Goal: Navigation & Orientation: Find specific page/section

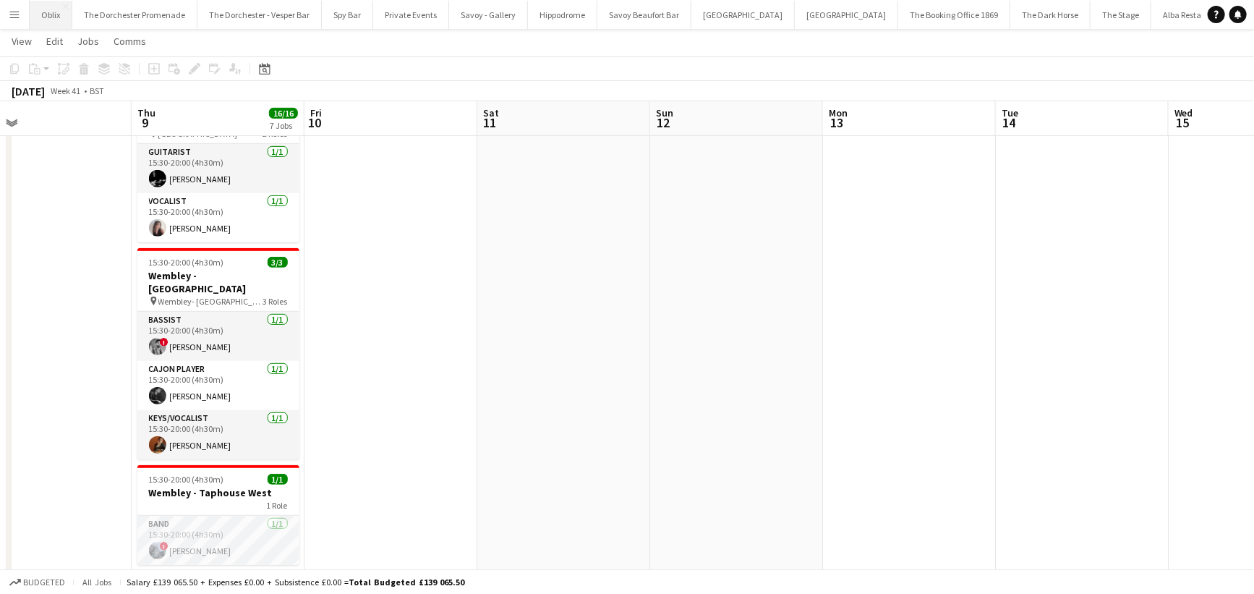
click at [54, 18] on button "Oblix Close" at bounding box center [51, 15] width 43 height 28
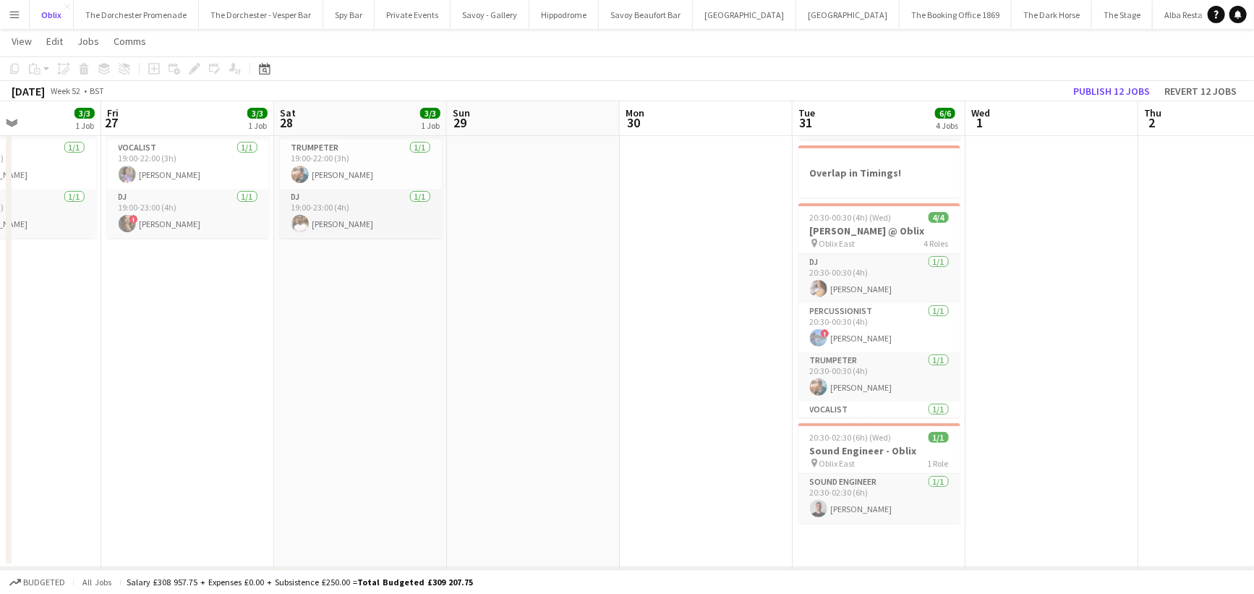
scroll to position [129, 0]
click at [871, 327] on app-card-role "Percussionist [DATE] 20:30-00:30 (4h) ! Will Fry" at bounding box center [879, 326] width 162 height 49
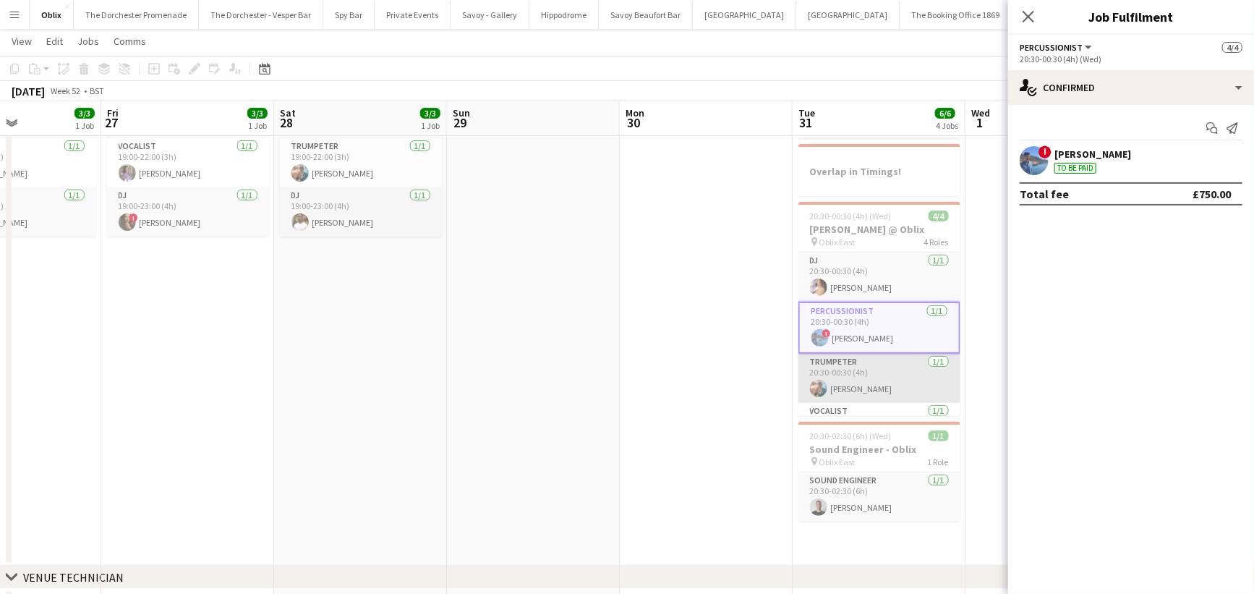
click at [866, 377] on app-card-role "Trumpeter [DATE] 20:30-00:30 (4h) [PERSON_NAME]" at bounding box center [879, 378] width 162 height 49
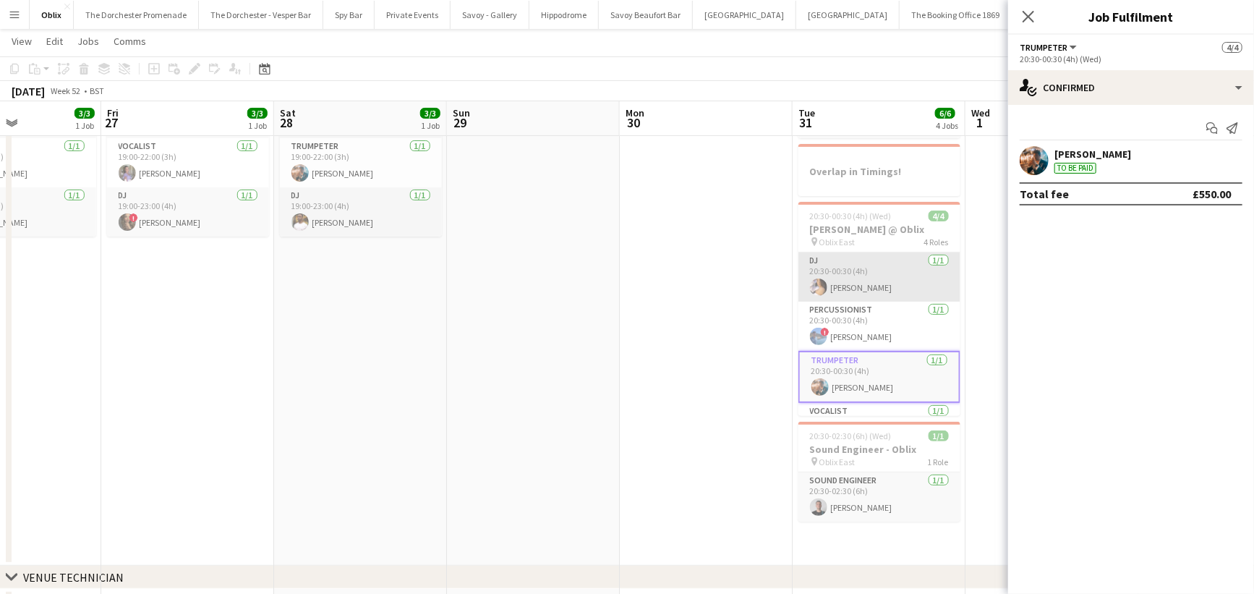
click at [857, 295] on app-card-role "DJ [DATE] 20:30-00:30 (4h) [PERSON_NAME]" at bounding box center [879, 276] width 162 height 49
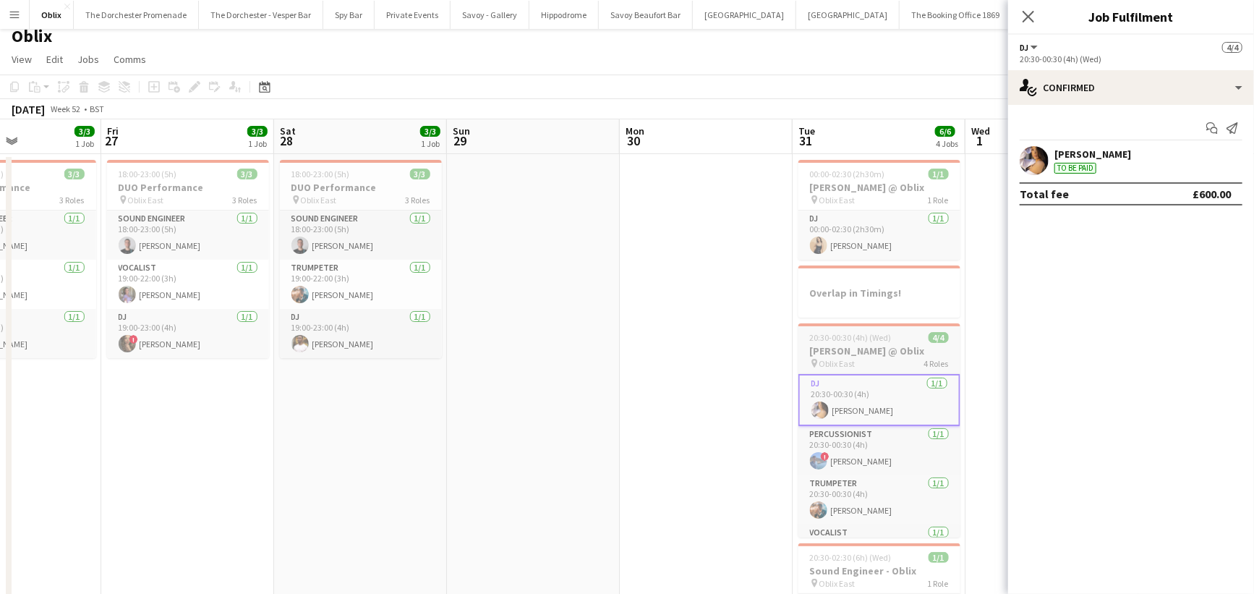
scroll to position [0, 0]
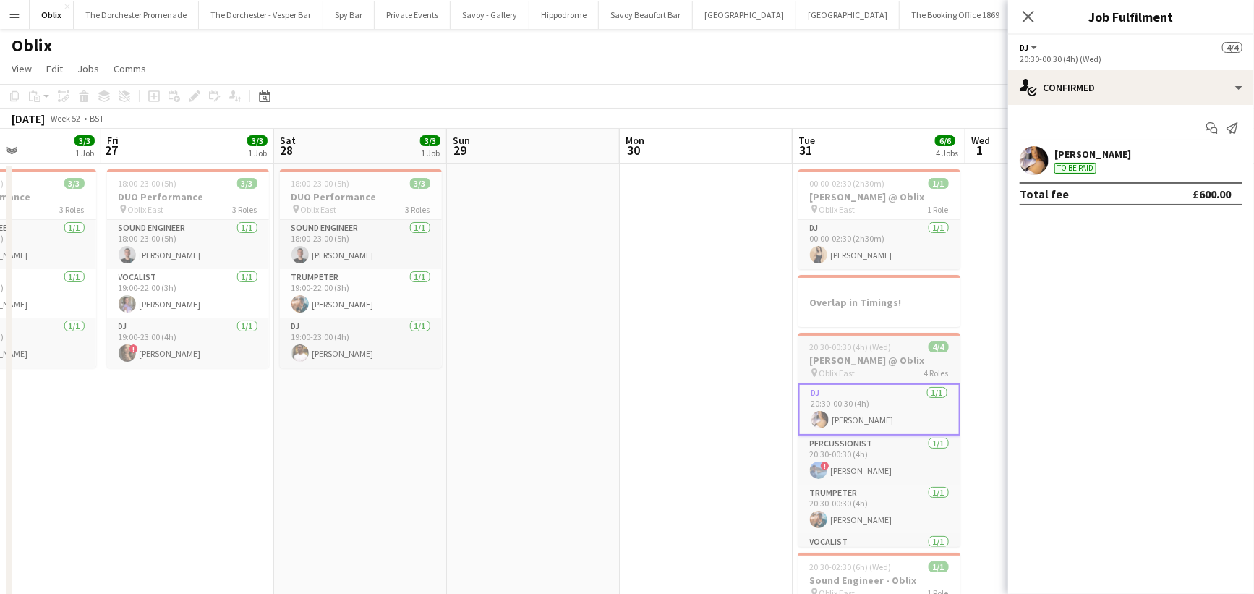
click at [852, 242] on app-card-role "DJ [DATE] 00:00-02:30 (2h30m) [PERSON_NAME]" at bounding box center [879, 244] width 162 height 49
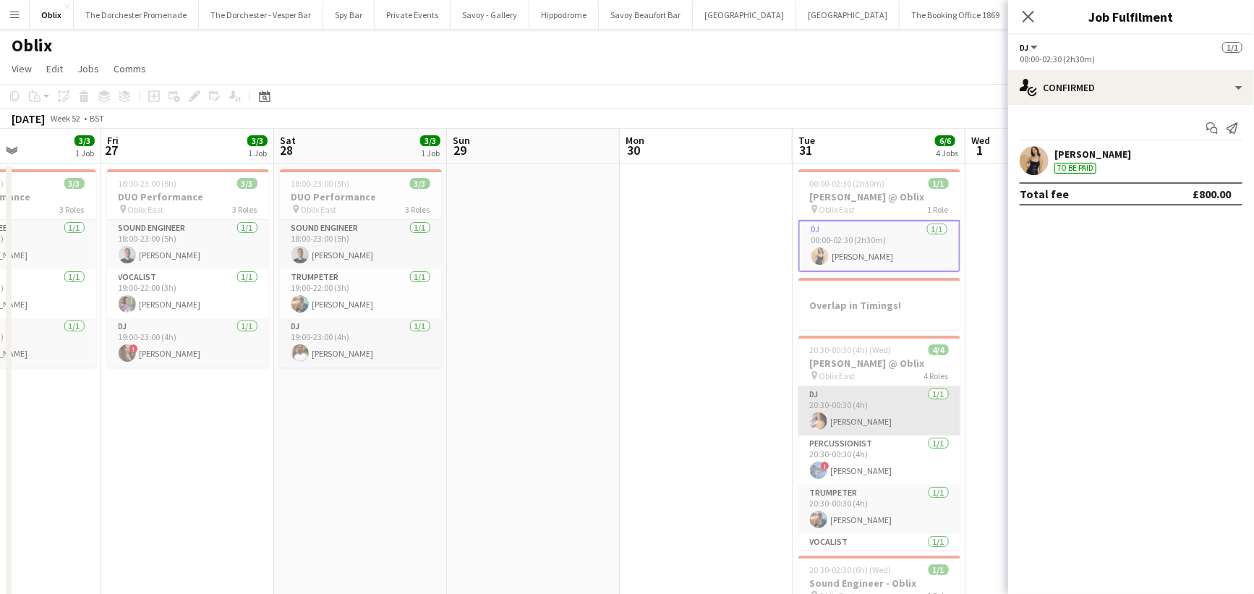
click at [856, 403] on app-card-role "DJ [DATE] 20:30-00:30 (4h) [PERSON_NAME]" at bounding box center [879, 410] width 162 height 49
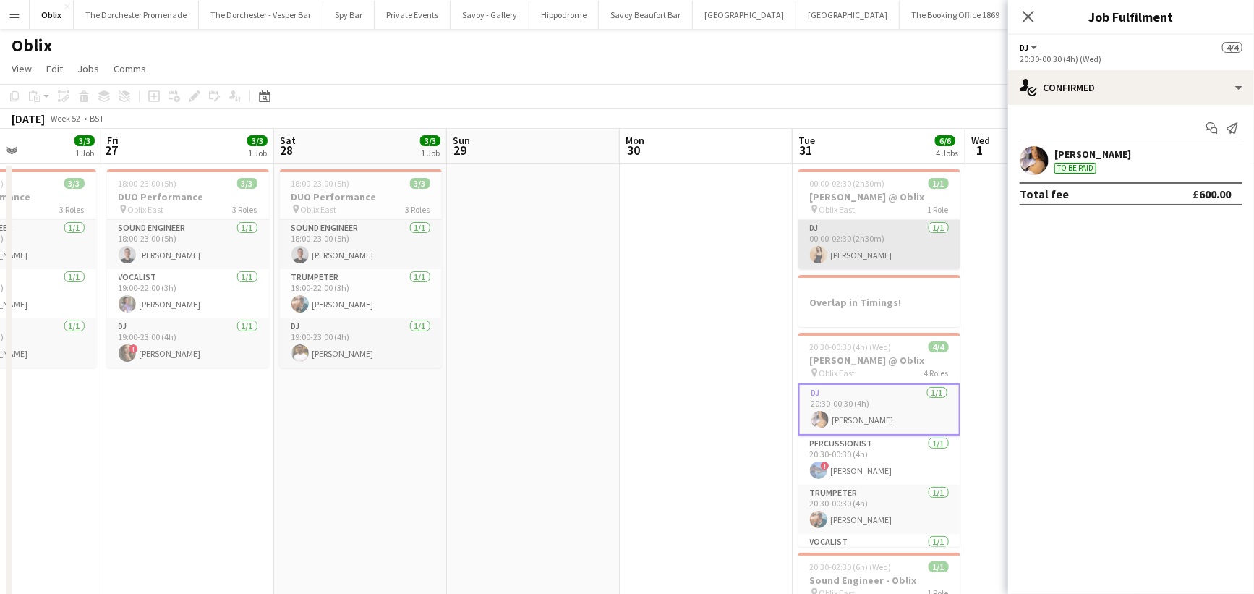
click at [854, 252] on app-card-role "DJ [DATE] 00:00-02:30 (2h30m) [PERSON_NAME]" at bounding box center [879, 244] width 162 height 49
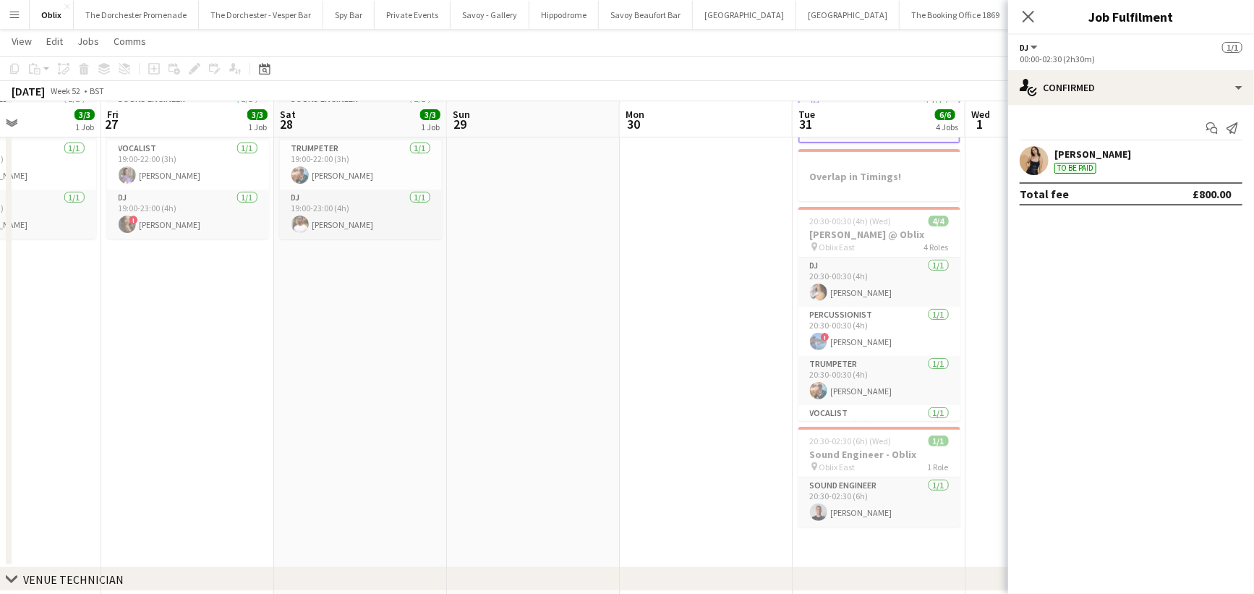
scroll to position [128, 0]
click at [532, 360] on app-date-cell at bounding box center [533, 300] width 173 height 533
